Goal: Transaction & Acquisition: Purchase product/service

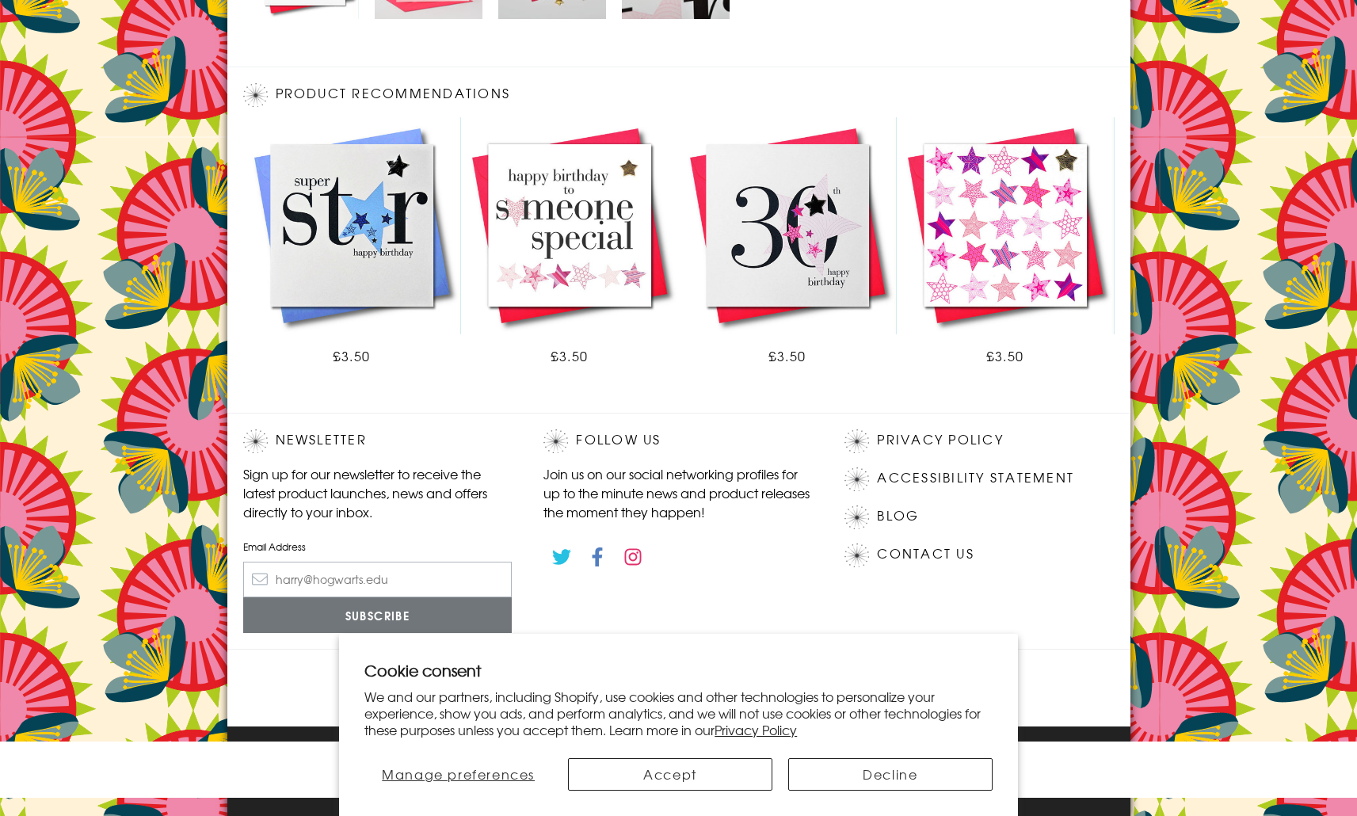
scroll to position [818, 0]
